Goal: Task Accomplishment & Management: Complete application form

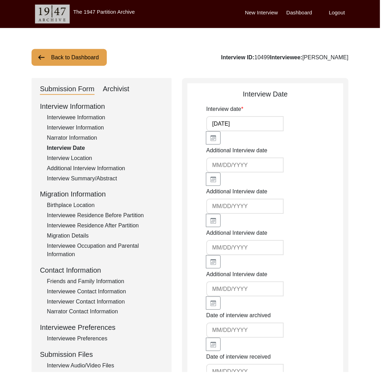
click at [79, 52] on button "Back to Dashboard" at bounding box center [69, 57] width 75 height 17
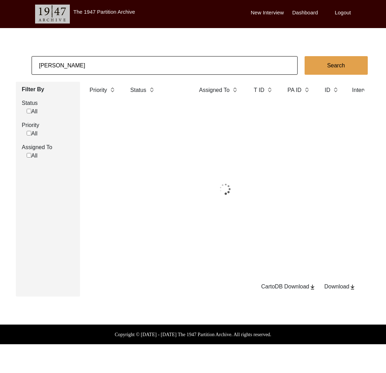
click at [86, 62] on input "[PERSON_NAME]" at bounding box center [165, 65] width 266 height 19
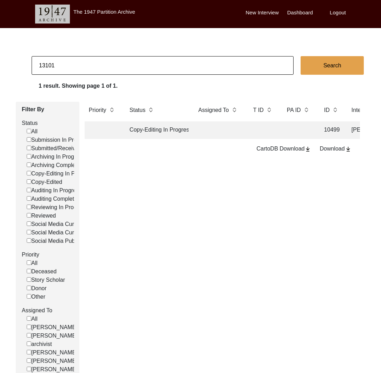
type input "13101"
checkbox input "false"
click at [160, 128] on td "Archiving In Progress" at bounding box center [156, 130] width 63 height 18
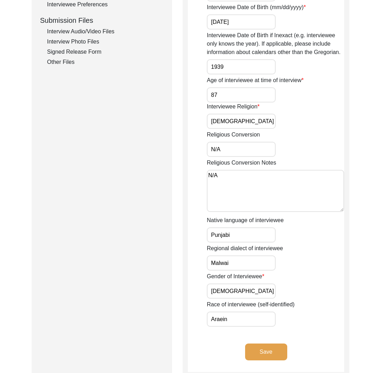
scroll to position [203, 0]
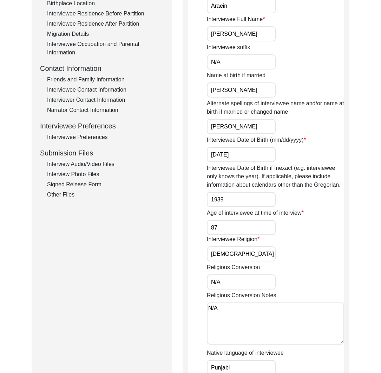
click at [104, 161] on div "Interview Audio/Video Files" at bounding box center [105, 164] width 117 height 8
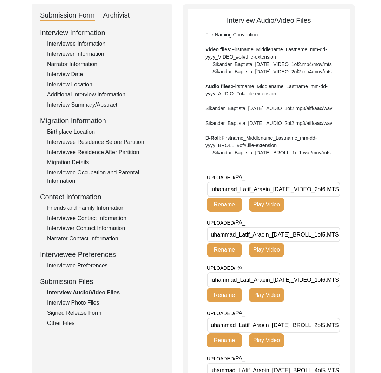
scroll to position [0, 0]
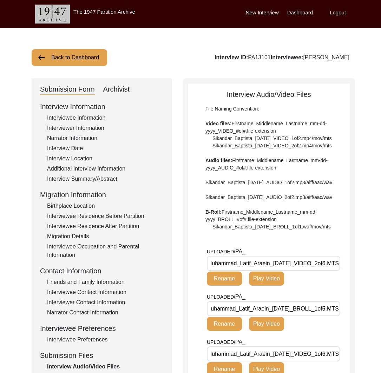
click at [92, 123] on div "Interview Information Interviewee Information Interviewer Information Narrator …" at bounding box center [102, 251] width 124 height 300
click at [92, 126] on div "Interviewer Information" at bounding box center [105, 128] width 117 height 8
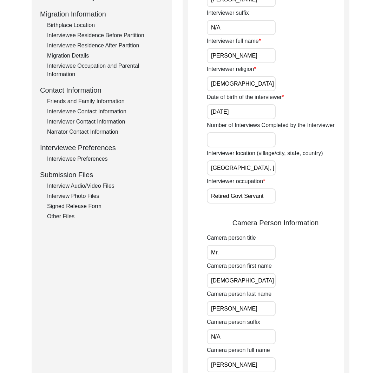
click at [102, 185] on div "Interview Audio/Video Files" at bounding box center [105, 186] width 117 height 8
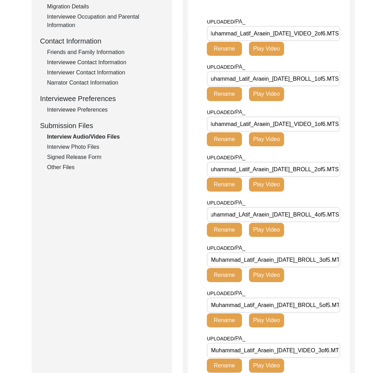
scroll to position [0, 16]
click at [80, 147] on div "Interview Photo Files" at bounding box center [105, 147] width 117 height 8
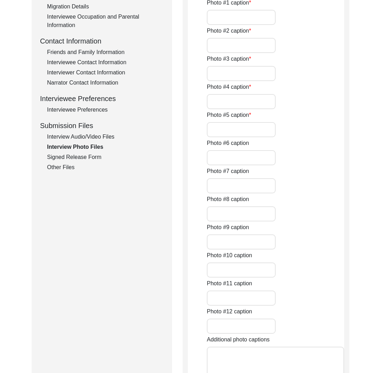
type input "[PERSON_NAME]"
type input "[PERSON_NAME] with interviewer [PERSON_NAME]"
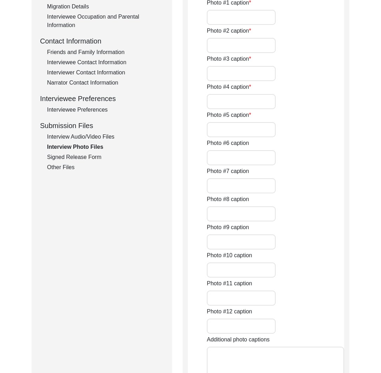
type input "[PERSON_NAME]"
type input "N/A"
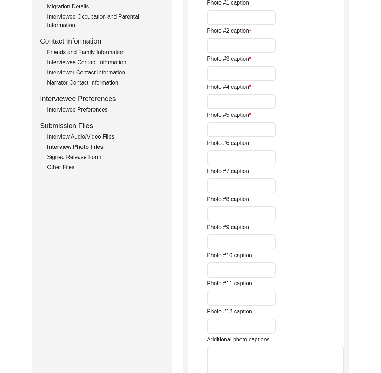
type input "N/A"
type textarea "N/A"
type input "N/A"
type input "JPG"
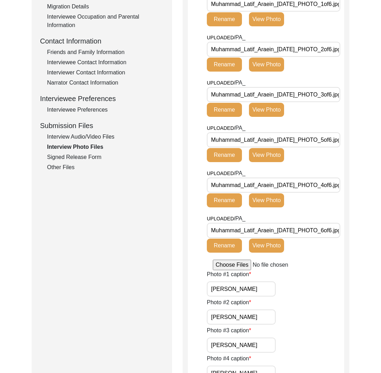
click at [85, 157] on div "Signed Release Form" at bounding box center [105, 157] width 117 height 8
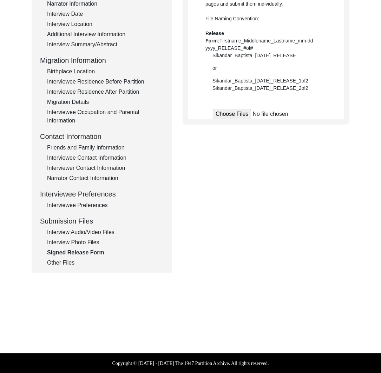
scroll to position [134, 0]
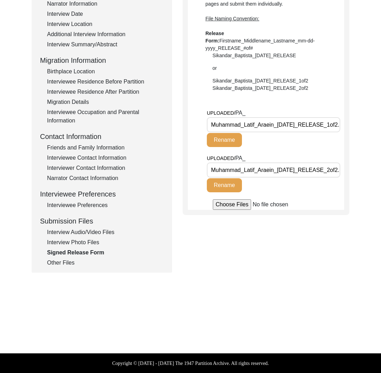
click at [267, 123] on input "Muhammad_Latif_Araein_[DATE]_RELEASE_1of2.jpg" at bounding box center [273, 124] width 133 height 15
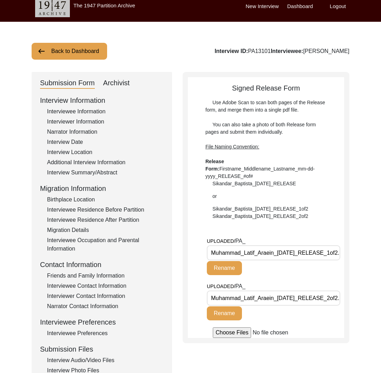
scroll to position [0, 0]
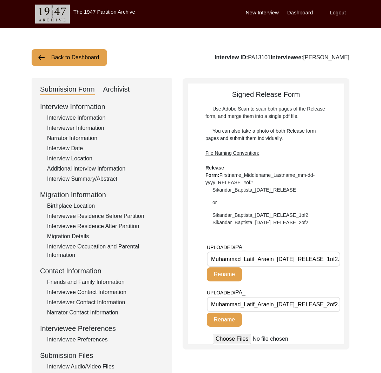
click at [84, 115] on div "Interviewee Information" at bounding box center [105, 118] width 117 height 8
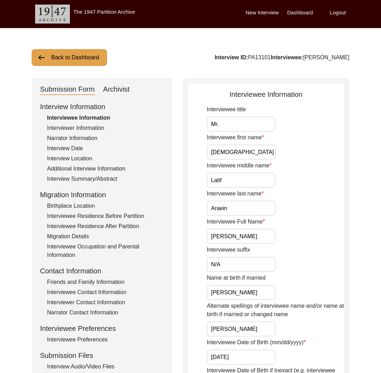
click at [339, 58] on div "Interview ID: PA13101 Interviewee: [PERSON_NAME]" at bounding box center [281, 57] width 135 height 8
copy div "Araein"
